Goal: Communication & Community: Connect with others

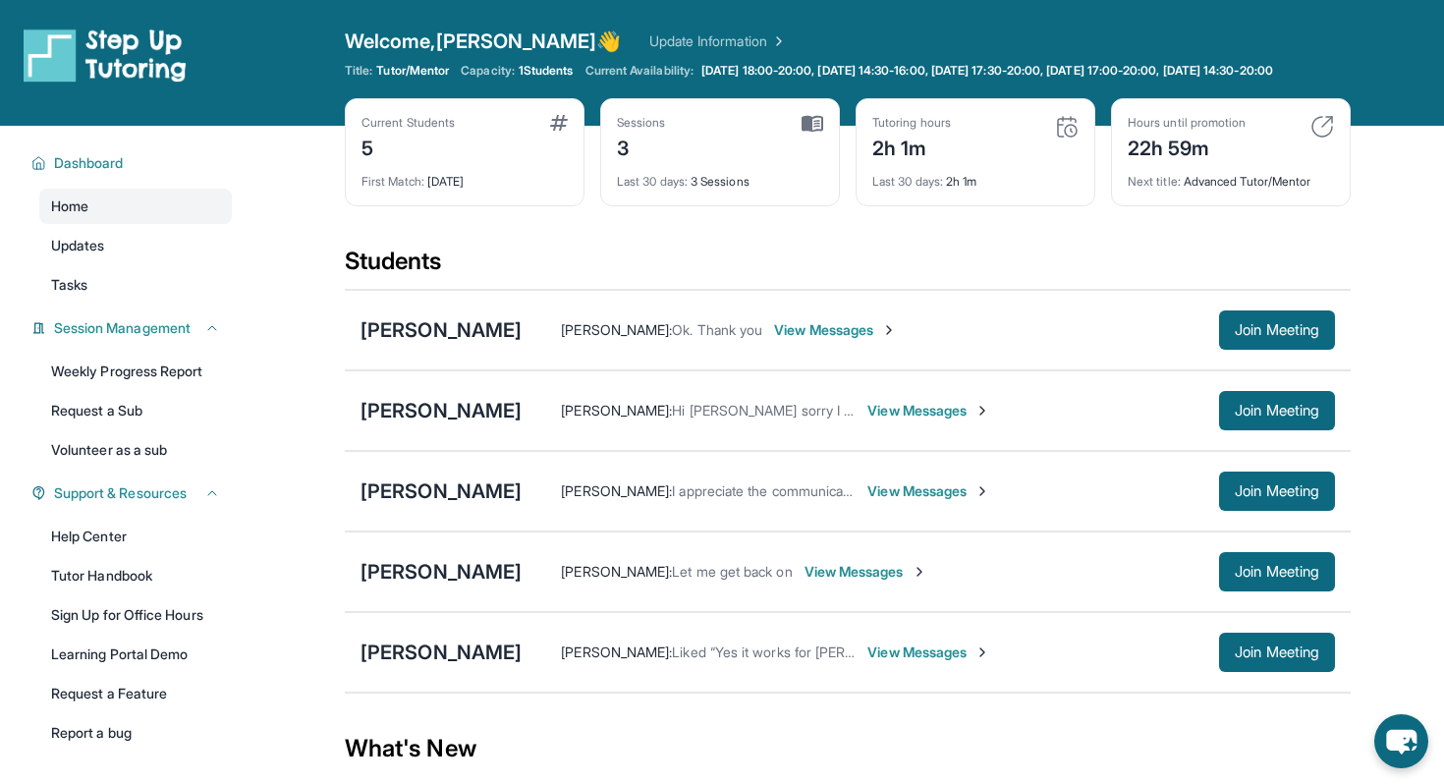
scroll to position [124, 0]
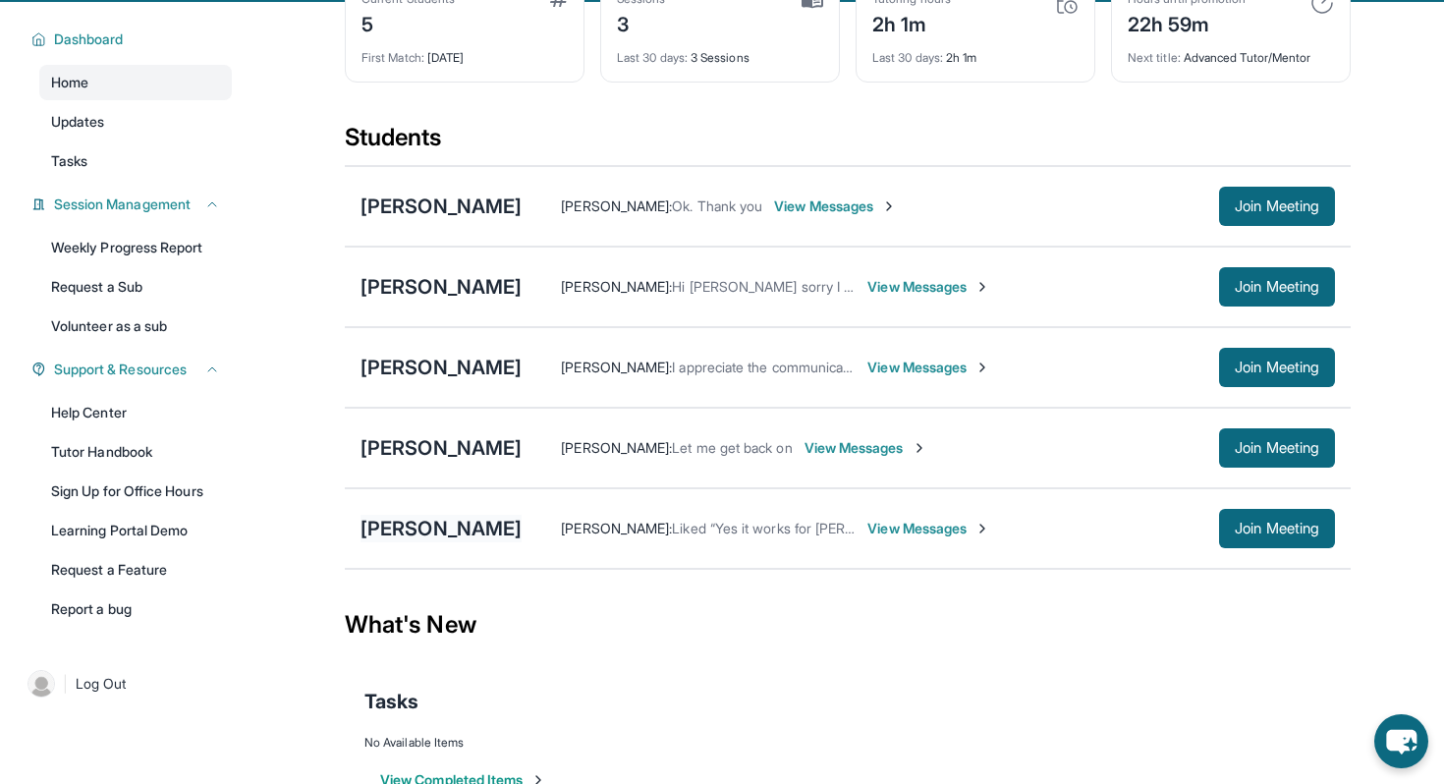
click at [439, 542] on div "[PERSON_NAME]" at bounding box center [441, 529] width 161 height 28
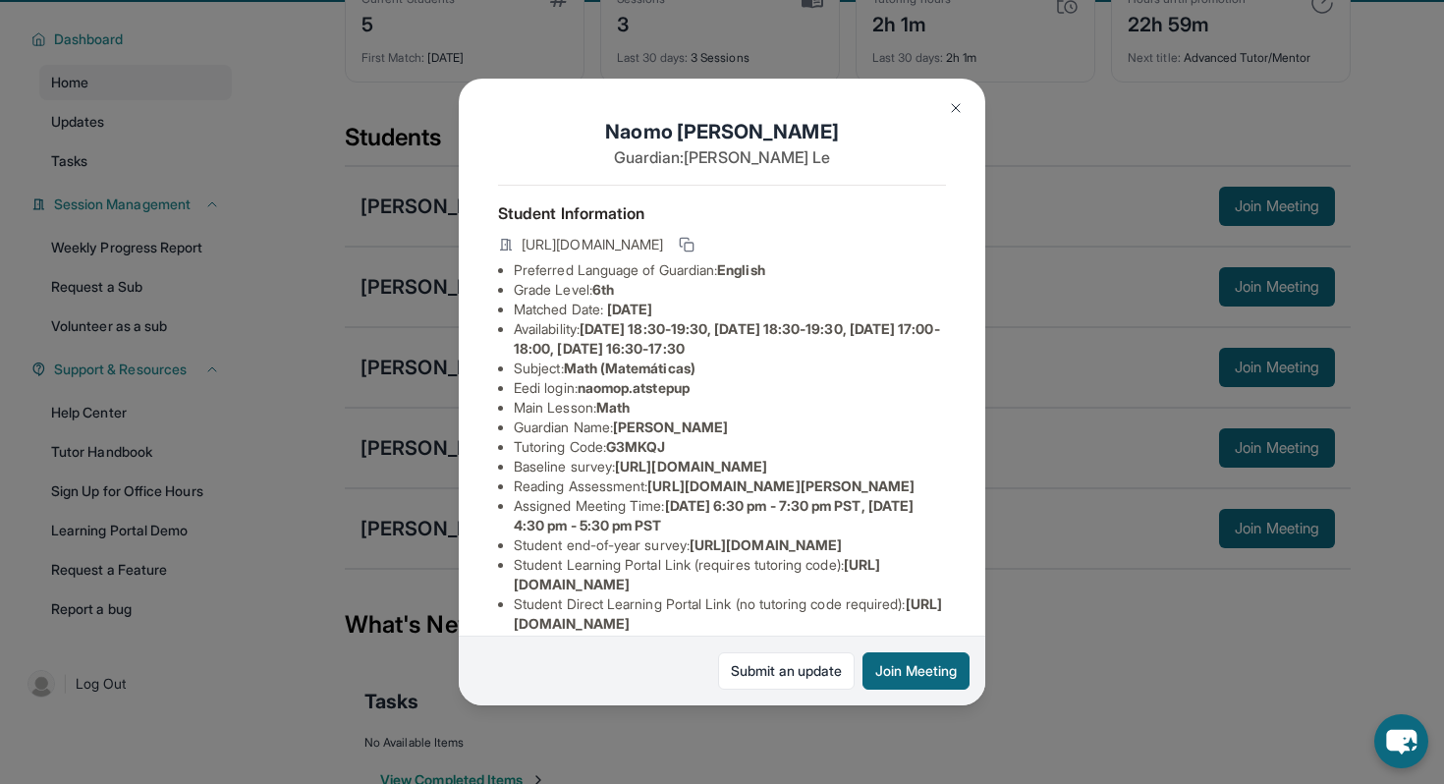
scroll to position [64, 0]
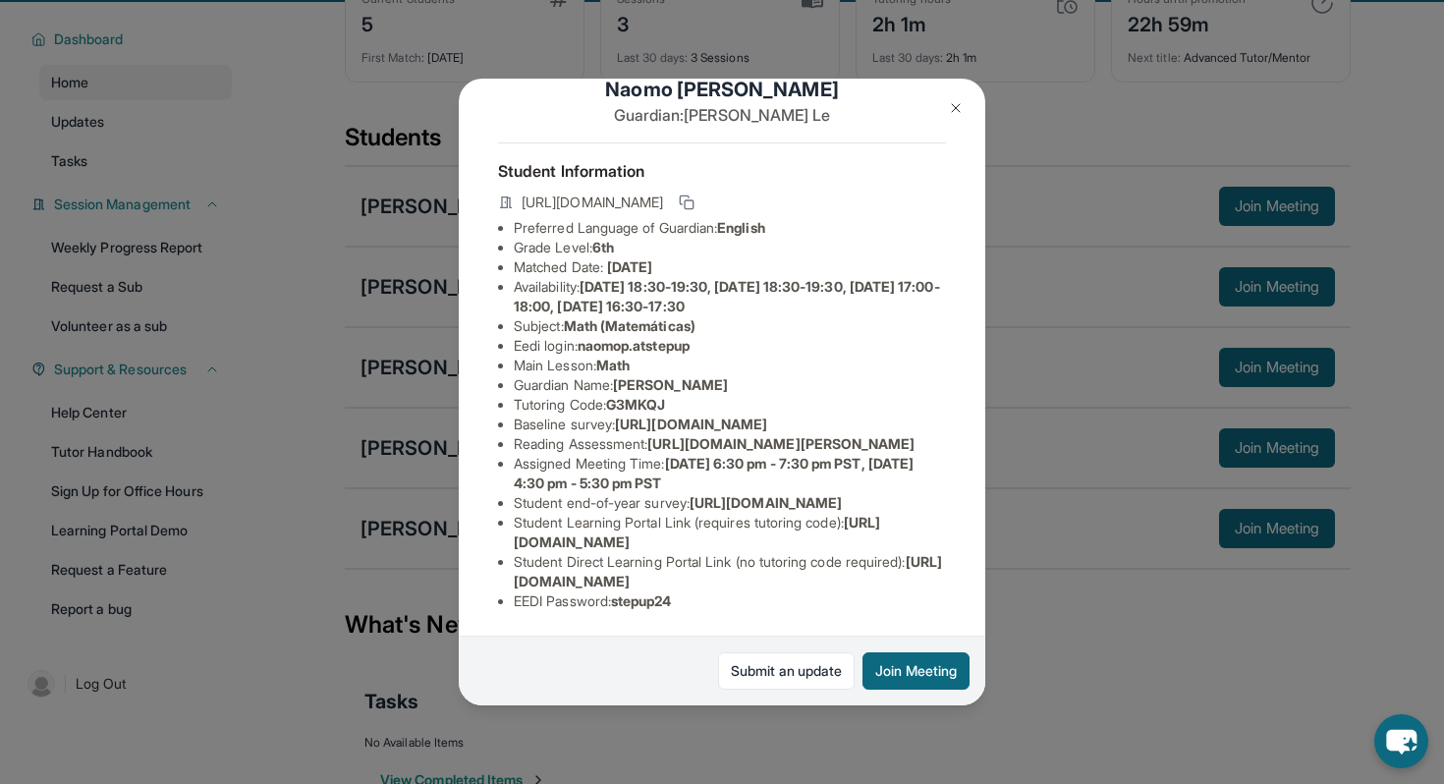
click at [955, 106] on img at bounding box center [956, 108] width 16 height 16
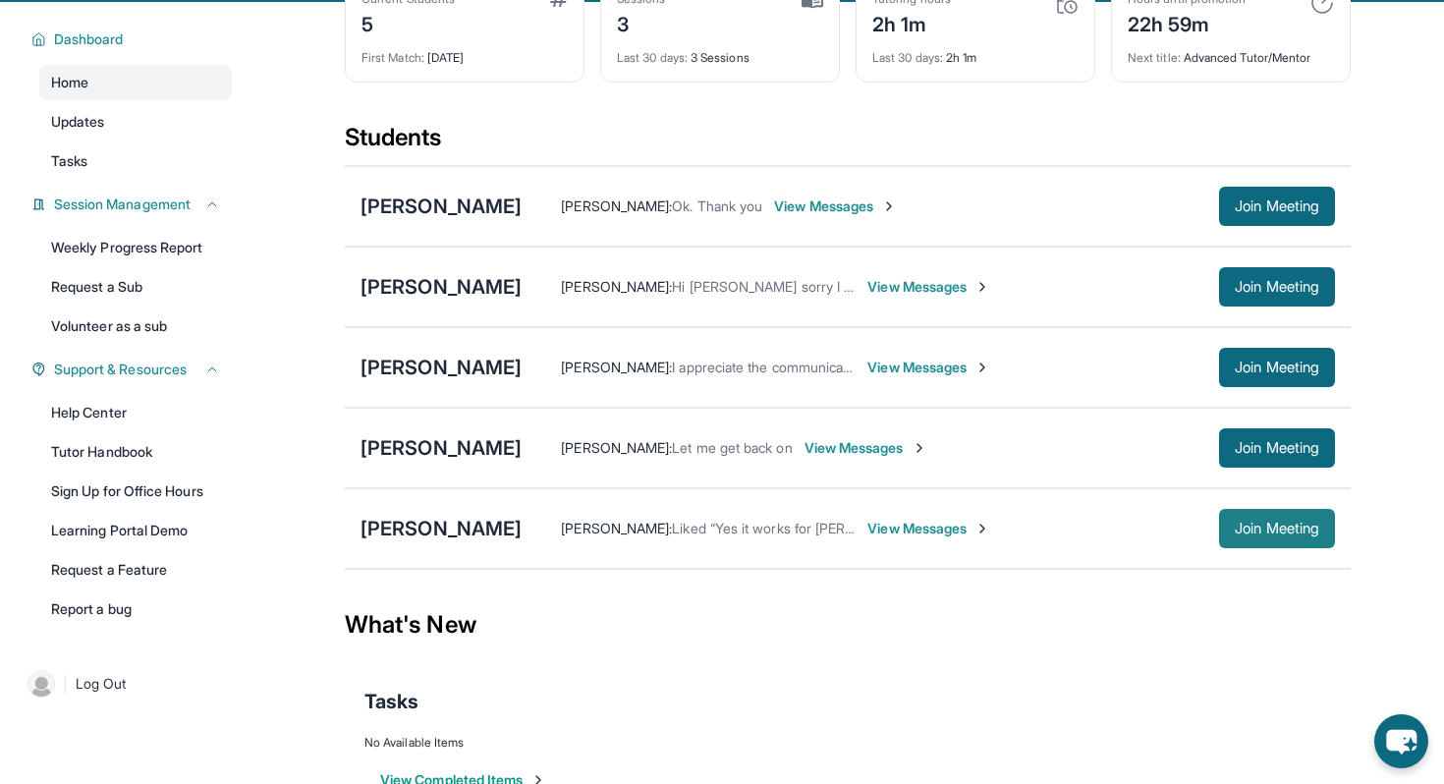
click at [1296, 534] on span "Join Meeting" at bounding box center [1277, 529] width 84 height 12
click at [466, 515] on div "[PERSON_NAME] [PERSON_NAME] : My other student's guardians found it in their em…" at bounding box center [848, 528] width 1006 height 81
click at [447, 542] on div "[PERSON_NAME]" at bounding box center [441, 529] width 161 height 28
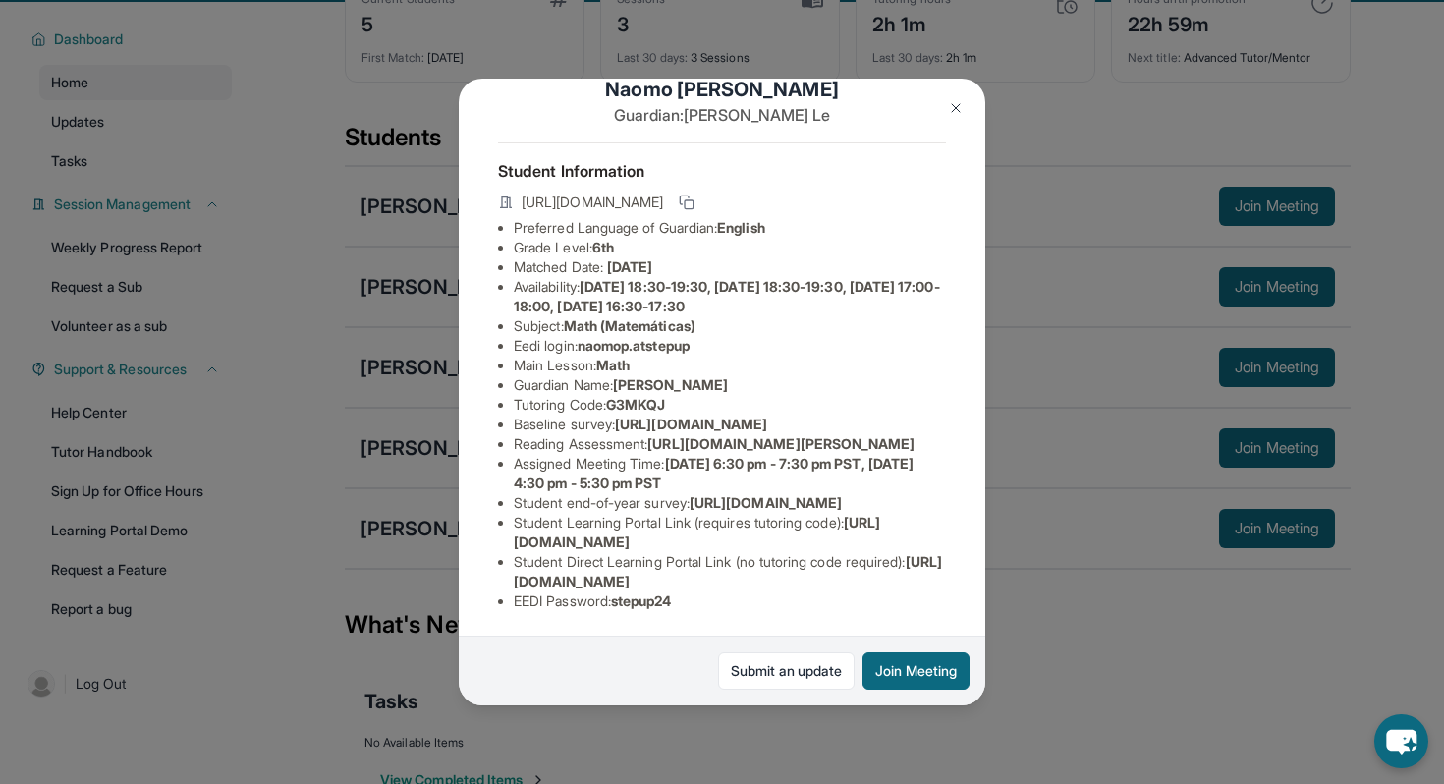
scroll to position [218, 0]
drag, startPoint x: 512, startPoint y: 581, endPoint x: 930, endPoint y: 575, distance: 418.6
click at [930, 575] on ul "Preferred Language of Guardian: English Grade Level: 6th Matched Date: [DATE] A…" at bounding box center [722, 414] width 448 height 393
copy span "[URL][DOMAIN_NAME]"
click at [956, 107] on img at bounding box center [956, 108] width 16 height 16
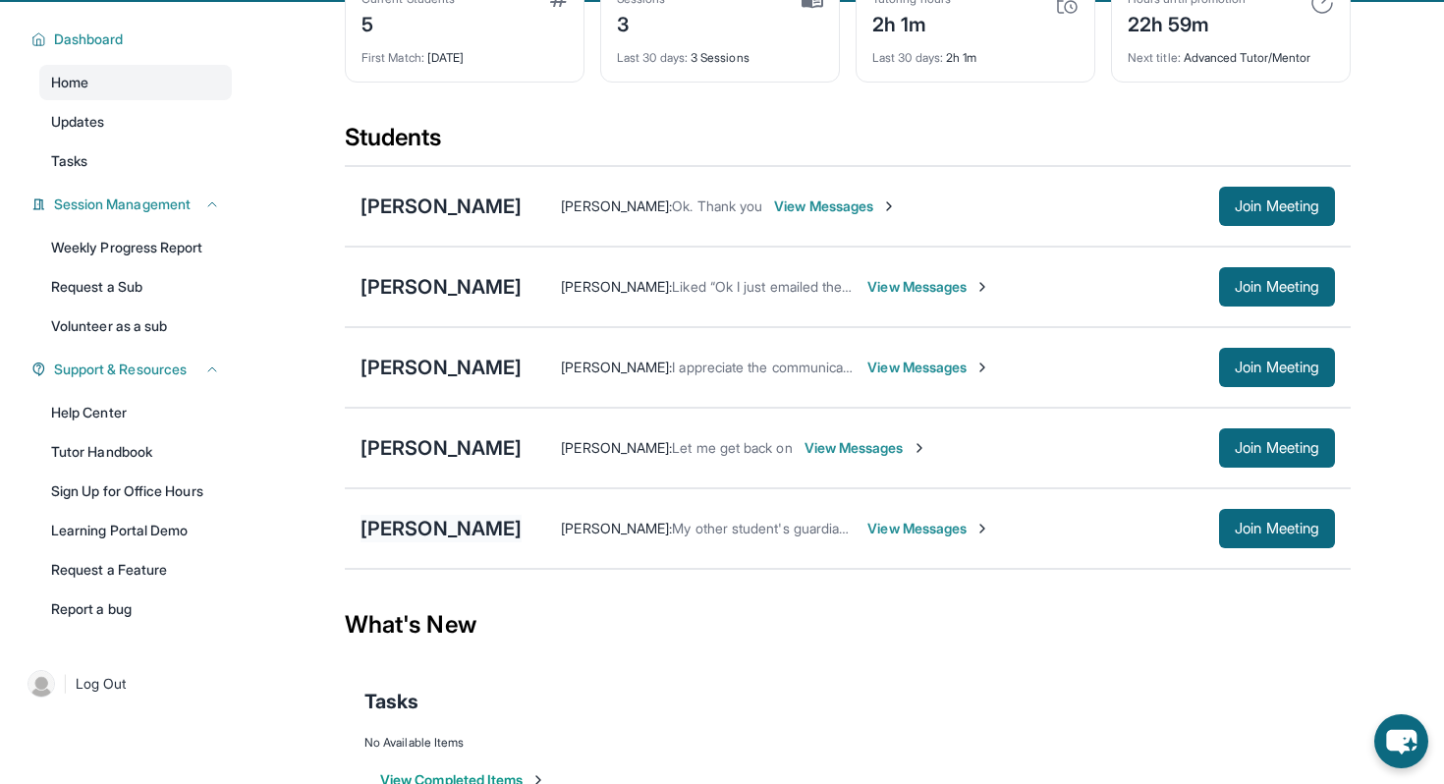
click at [402, 541] on div "[PERSON_NAME]" at bounding box center [441, 529] width 161 height 28
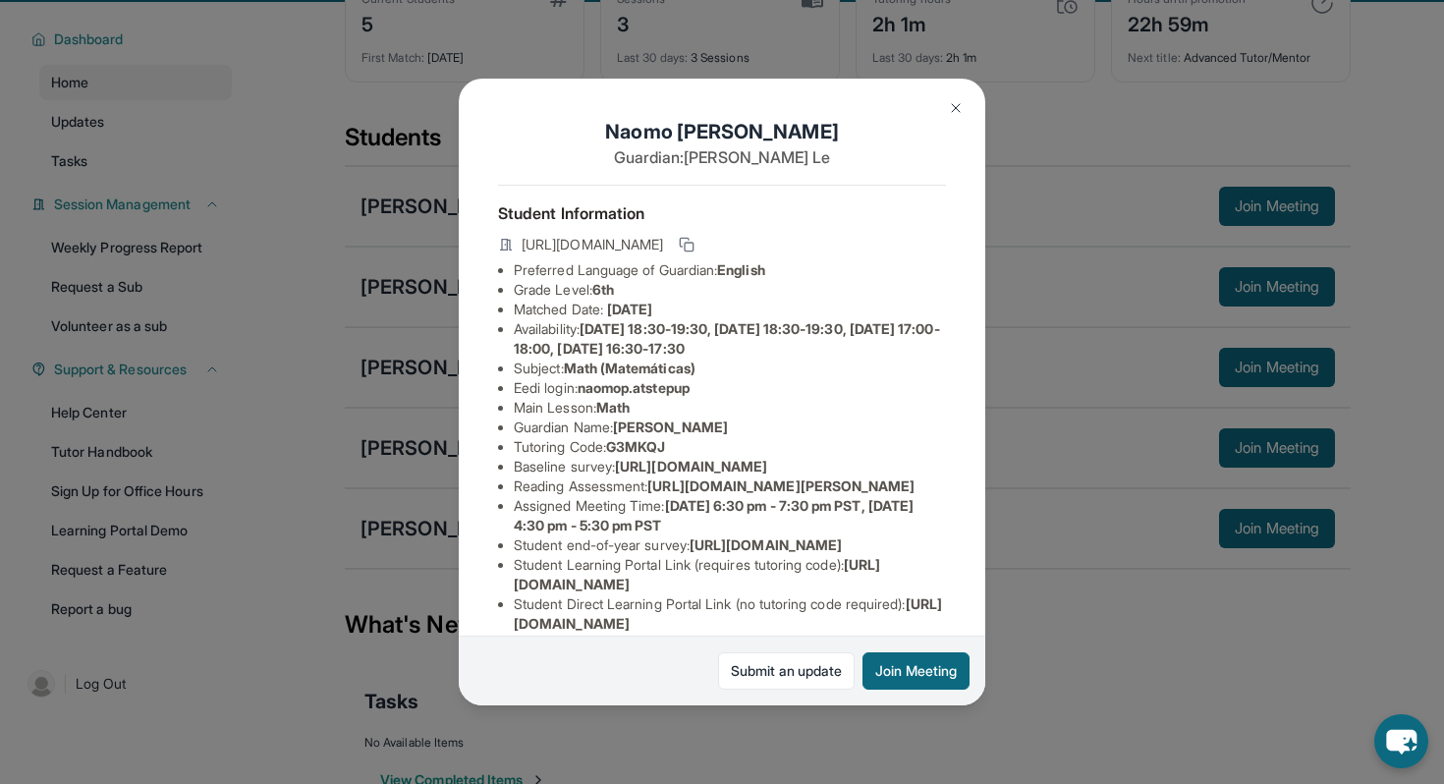
click at [960, 113] on img at bounding box center [956, 108] width 16 height 16
